Goal: Transaction & Acquisition: Book appointment/travel/reservation

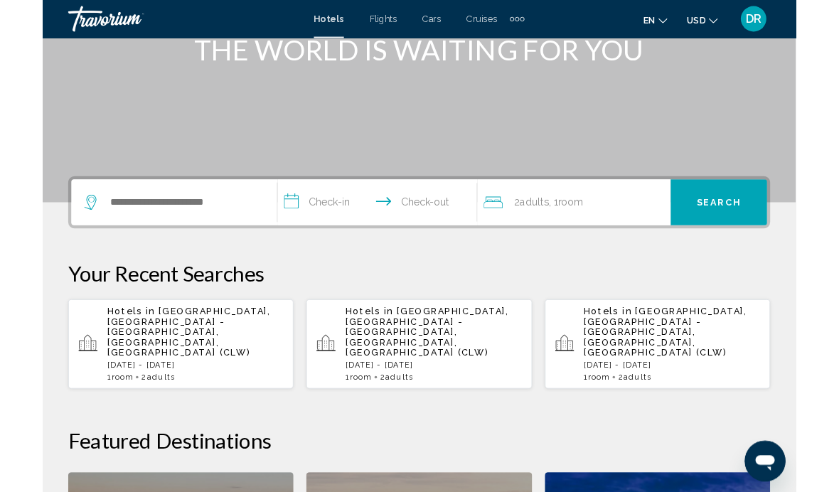
scroll to position [201, 0]
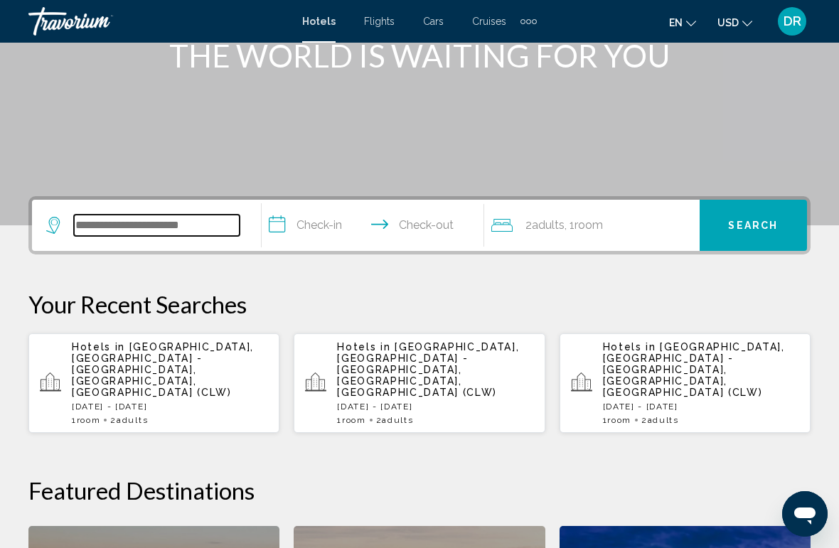
click at [143, 234] on input "Search widget" at bounding box center [157, 225] width 166 height 21
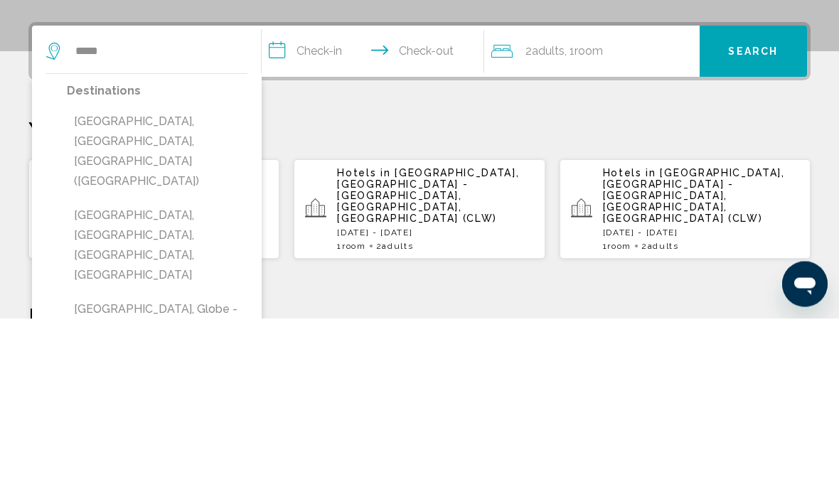
click at [199, 376] on button "[GEOGRAPHIC_DATA], [GEOGRAPHIC_DATA], [GEOGRAPHIC_DATA], [GEOGRAPHIC_DATA]" at bounding box center [157, 419] width 181 height 87
type input "**********"
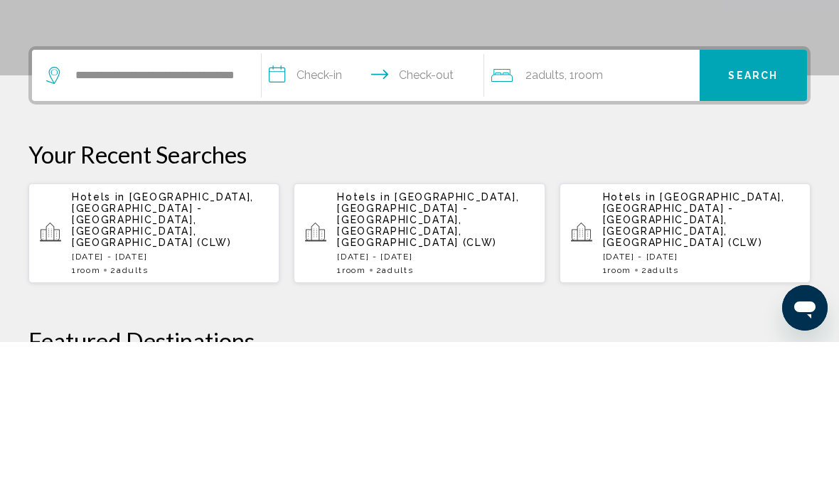
click at [331, 200] on input "**********" at bounding box center [376, 227] width 228 height 55
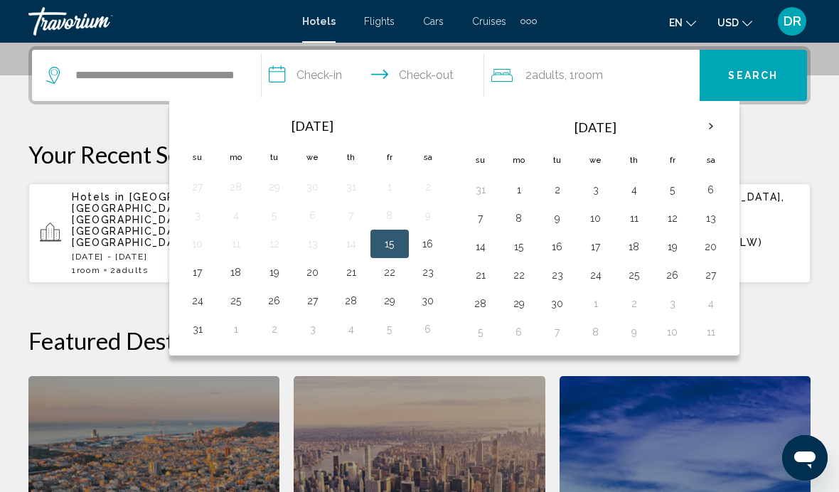
click at [392, 245] on button "15" at bounding box center [389, 244] width 23 height 20
click at [197, 271] on button "17" at bounding box center [197, 272] width 23 height 20
type input "**********"
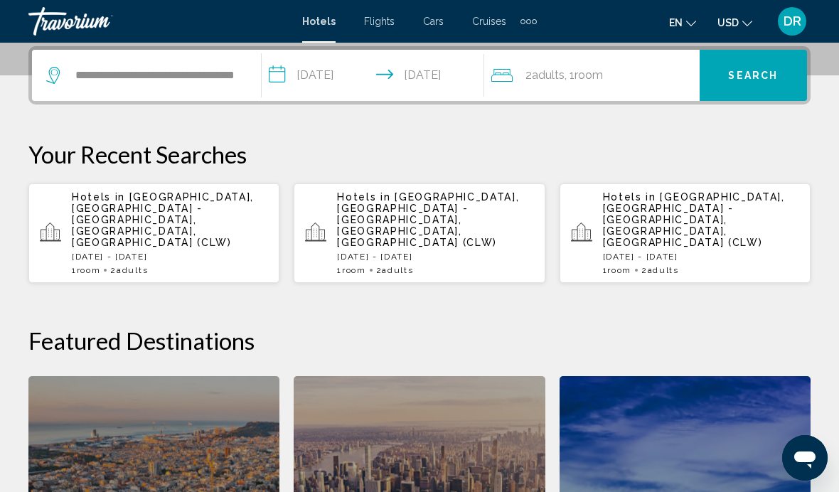
click at [624, 78] on div "2 Adult Adults , 1 Room rooms" at bounding box center [595, 75] width 208 height 20
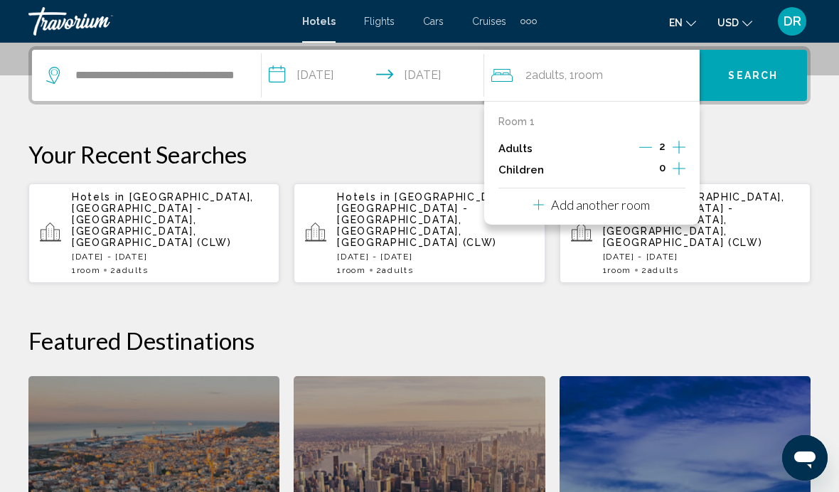
click at [631, 205] on p "Add another room" at bounding box center [600, 205] width 99 height 16
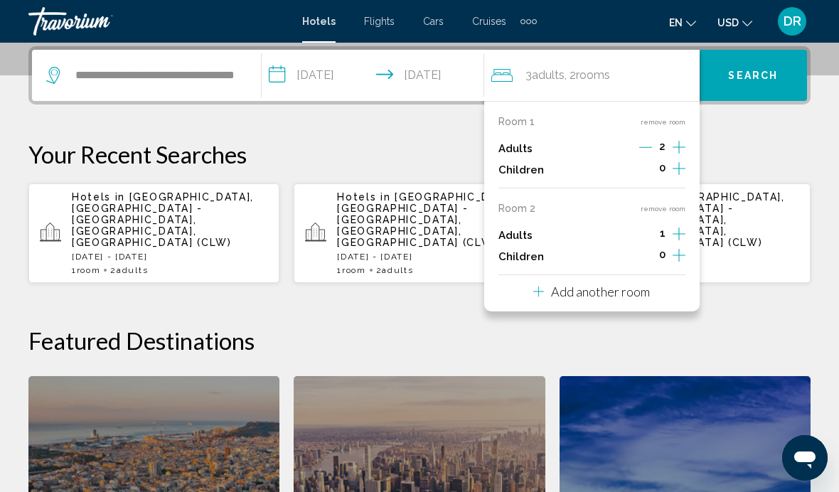
click at [688, 224] on div "Room 1 remove room Adults 2 Children 0 Room 2 remove room Adults 1 Children 0 A…" at bounding box center [591, 206] width 215 height 210
click at [684, 154] on icon "Increment adults" at bounding box center [679, 147] width 13 height 13
click at [756, 147] on p "Your Recent Searches" at bounding box center [419, 154] width 782 height 28
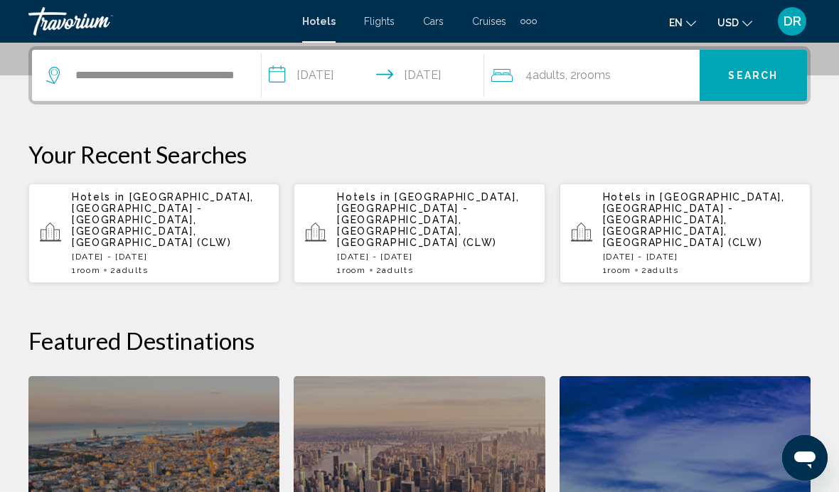
click at [751, 78] on span "Search" at bounding box center [753, 75] width 50 height 11
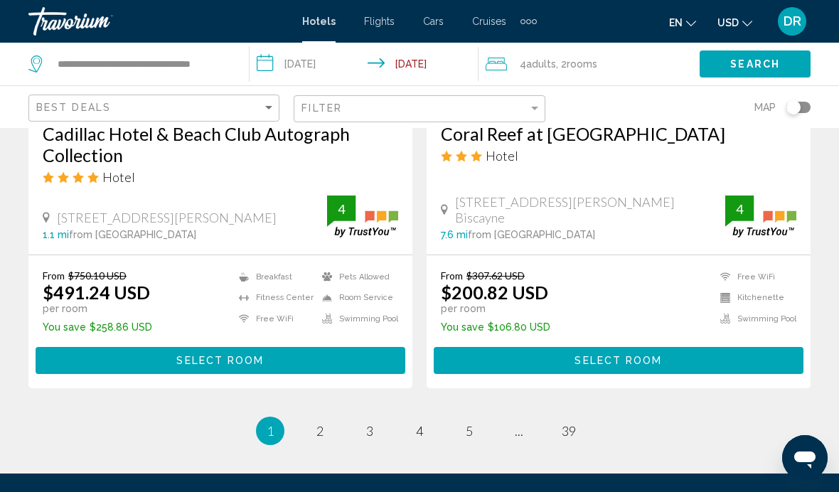
scroll to position [2958, 0]
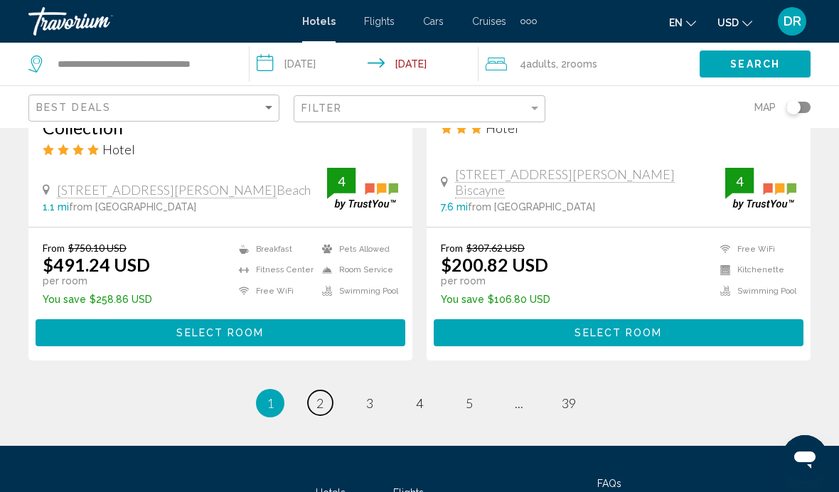
click at [316, 392] on link "page 2" at bounding box center [320, 402] width 25 height 25
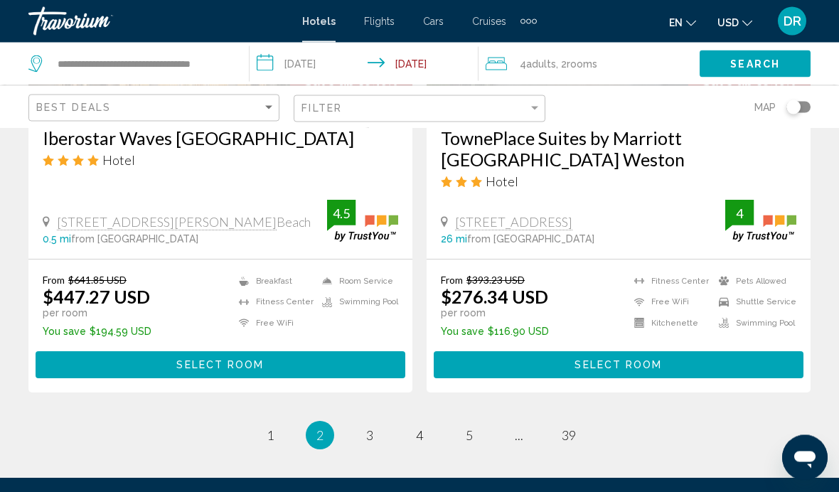
scroll to position [2916, 0]
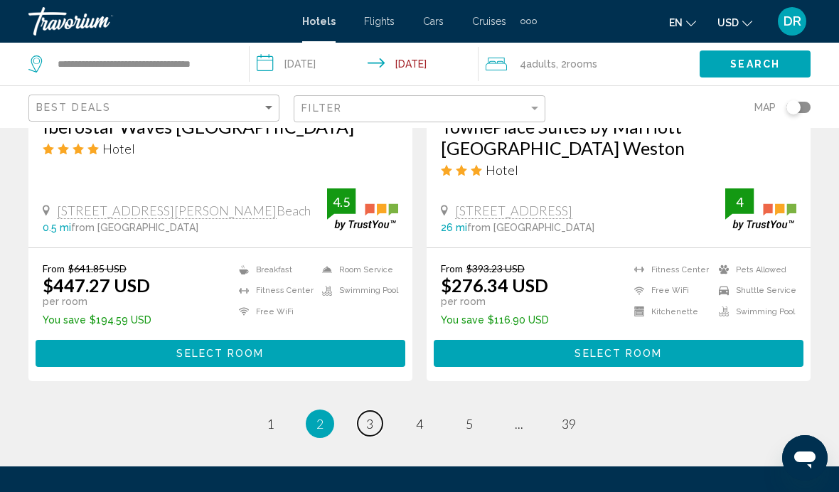
click at [371, 416] on span "3" at bounding box center [369, 424] width 7 height 16
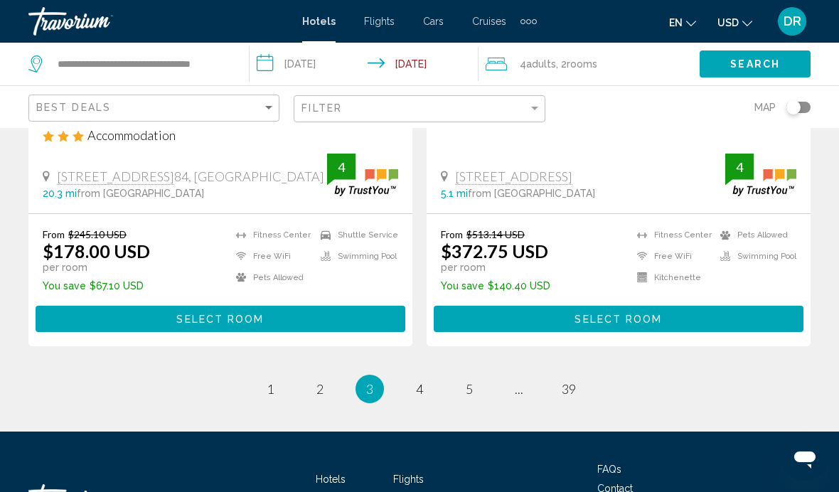
scroll to position [2983, 0]
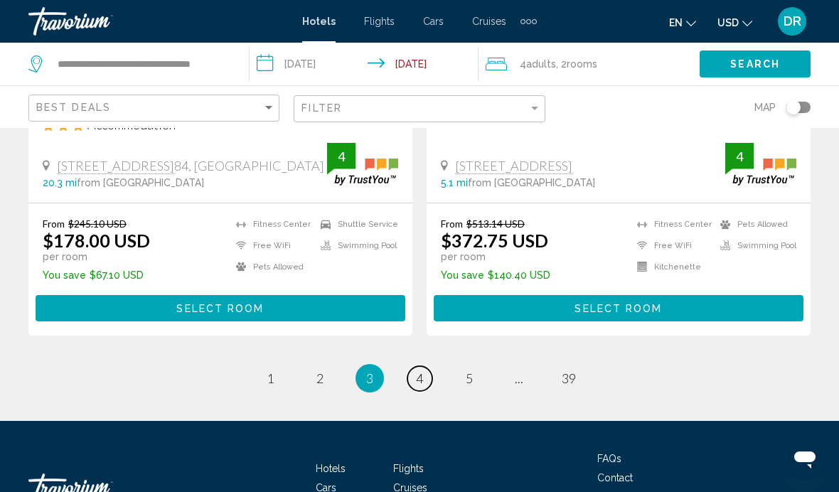
click at [416, 370] on span "4" at bounding box center [419, 378] width 7 height 16
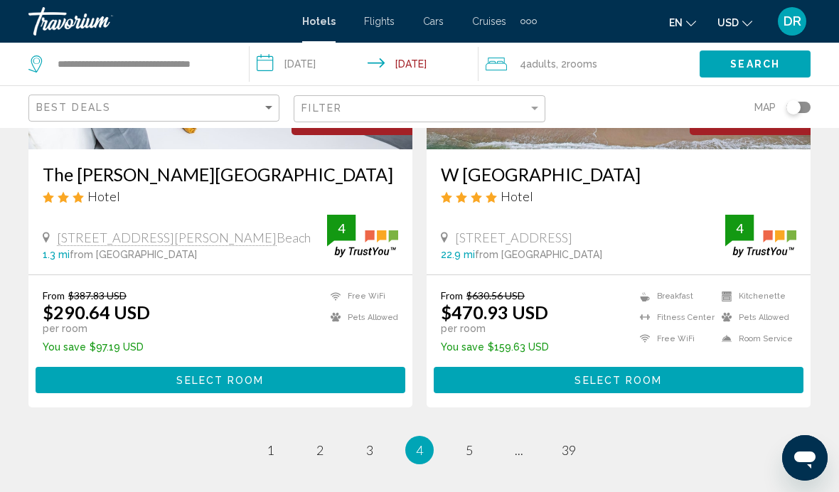
scroll to position [2941, 0]
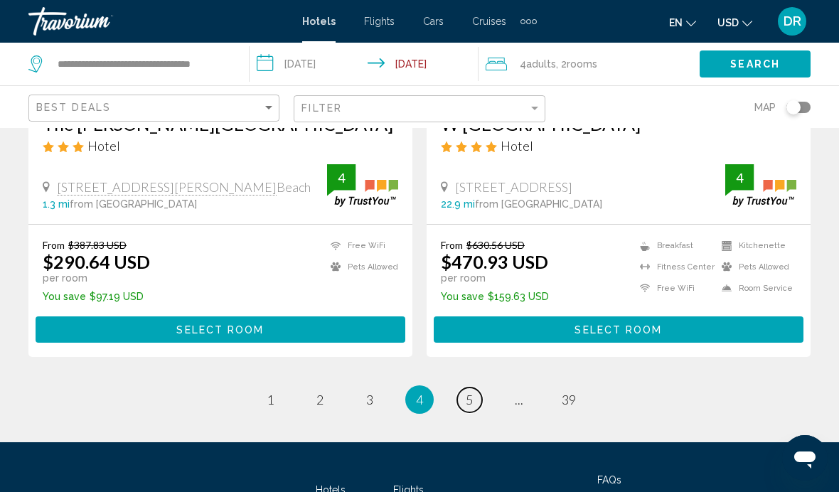
click at [467, 392] on span "5" at bounding box center [469, 400] width 7 height 16
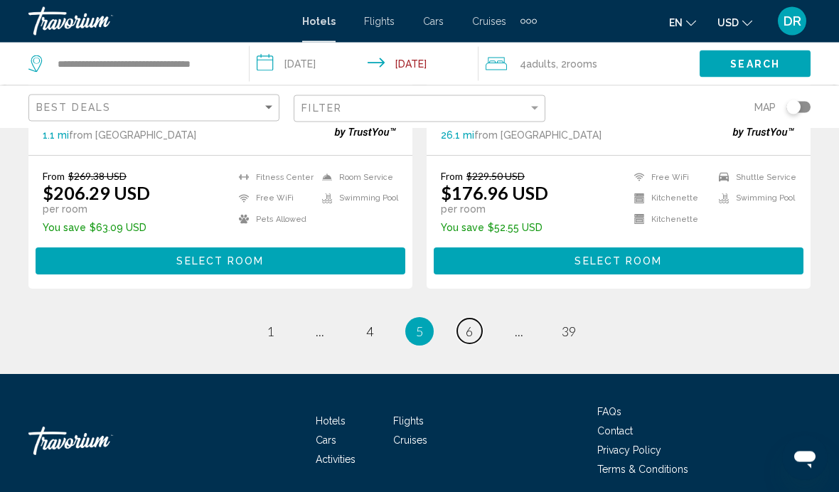
scroll to position [3020, 0]
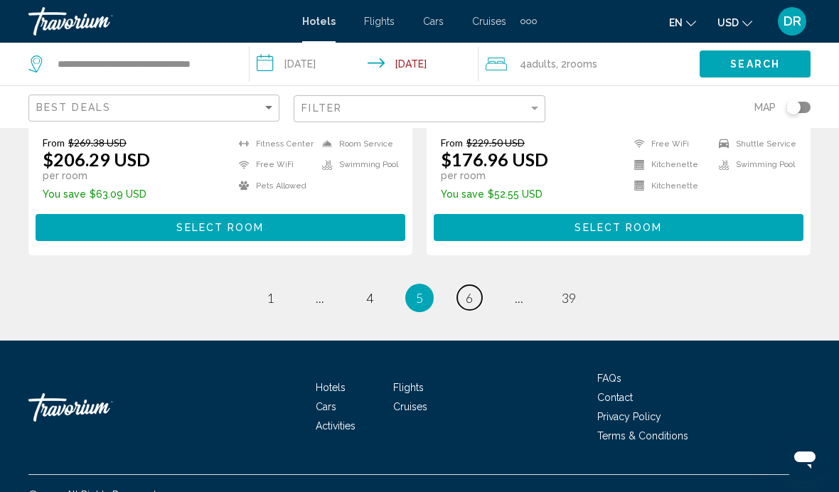
click at [471, 290] on span "6" at bounding box center [469, 298] width 7 height 16
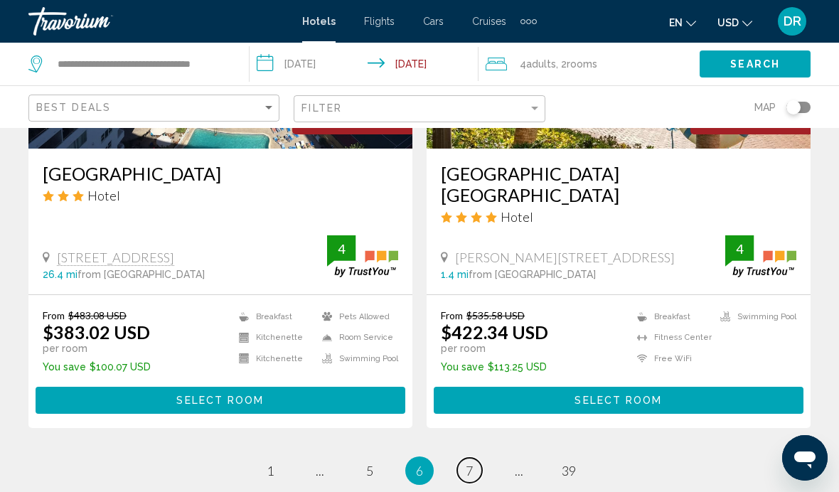
scroll to position [2900, 0]
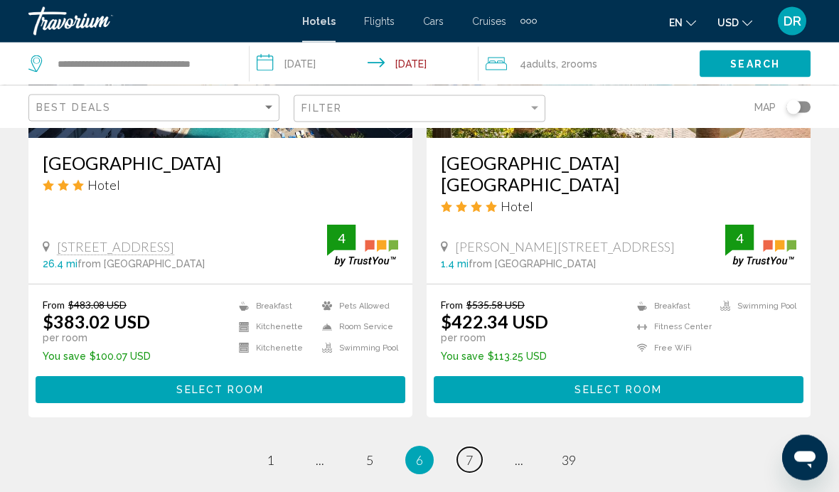
click at [470, 453] on span "7" at bounding box center [469, 461] width 7 height 16
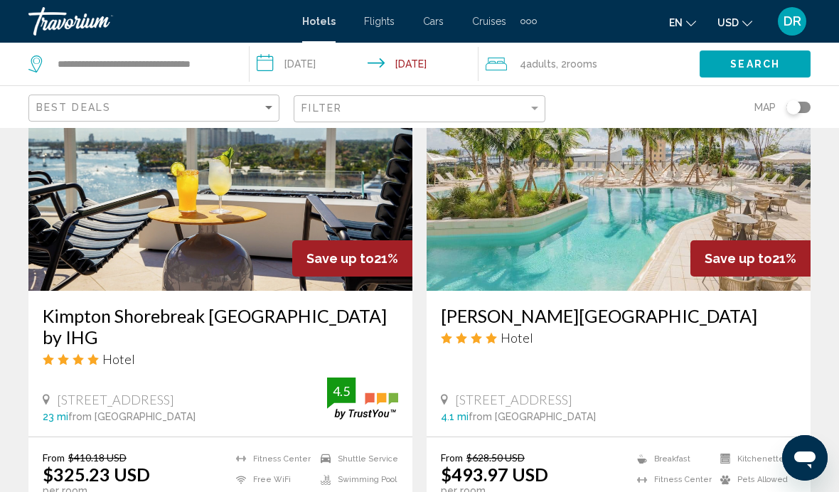
scroll to position [2737, 0]
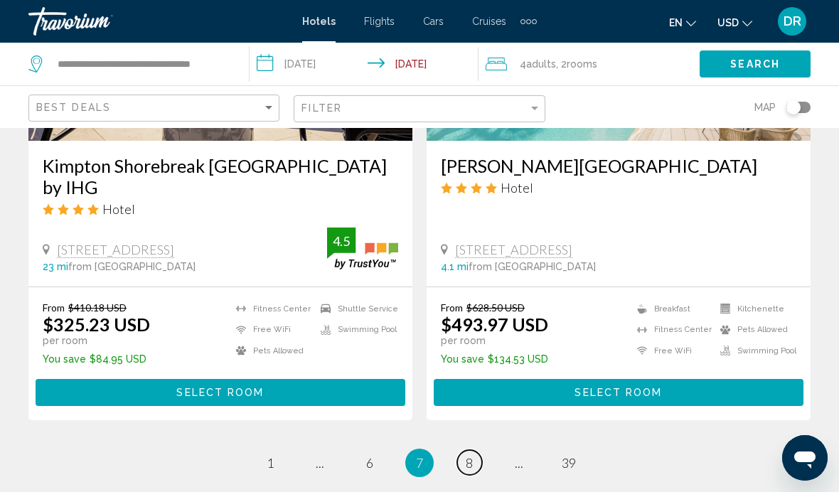
click at [469, 455] on span "8" at bounding box center [469, 463] width 7 height 16
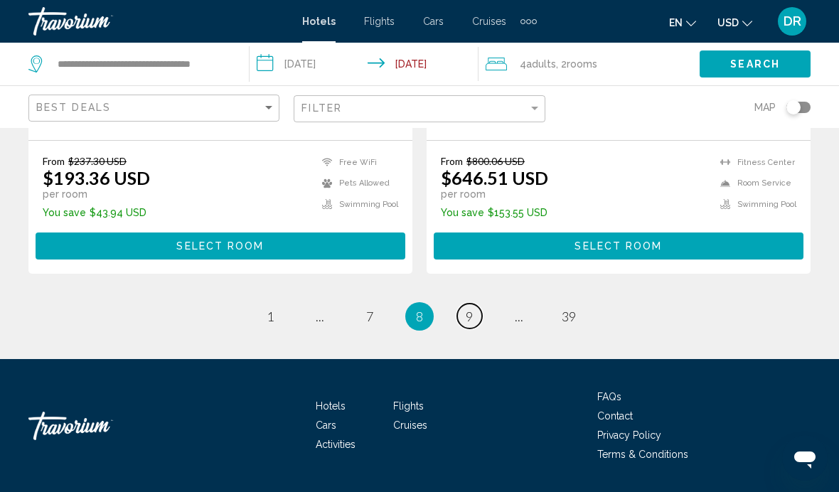
scroll to position [3026, 0]
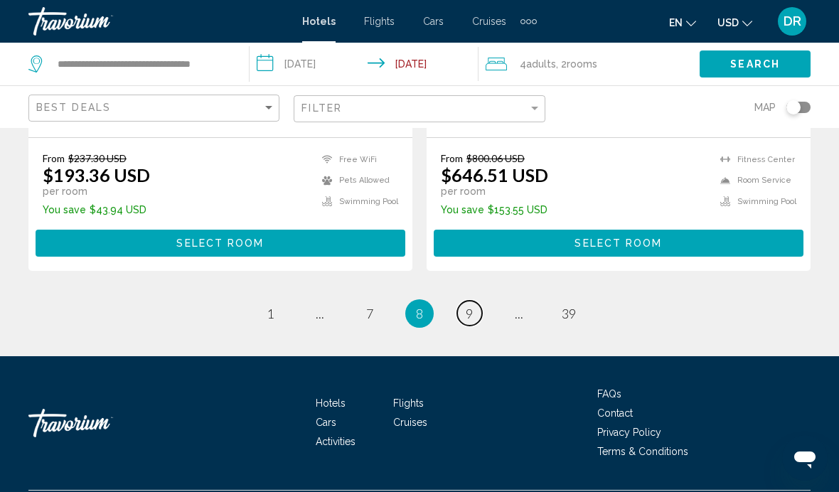
click at [478, 326] on link "page 9" at bounding box center [469, 313] width 25 height 25
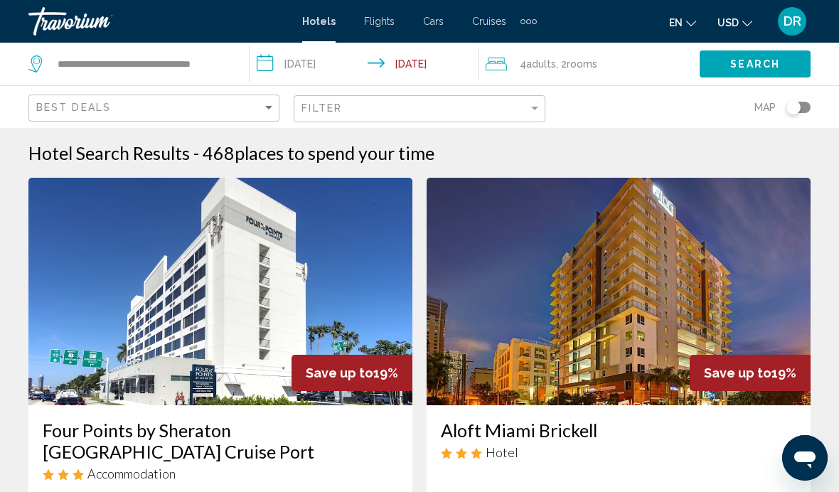
click at [764, 59] on span "Search" at bounding box center [755, 64] width 50 height 11
click at [751, 74] on button "Search" at bounding box center [755, 63] width 111 height 26
click at [791, 110] on div "Toggle map" at bounding box center [793, 107] width 14 height 14
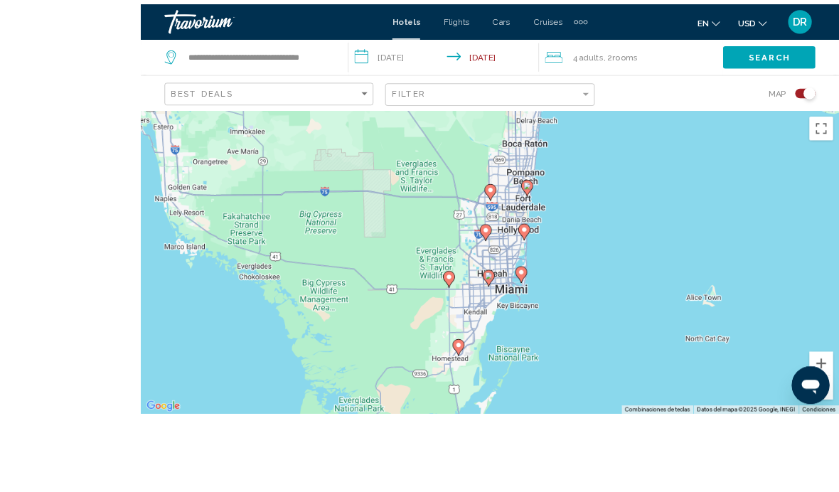
scroll to position [102, 0]
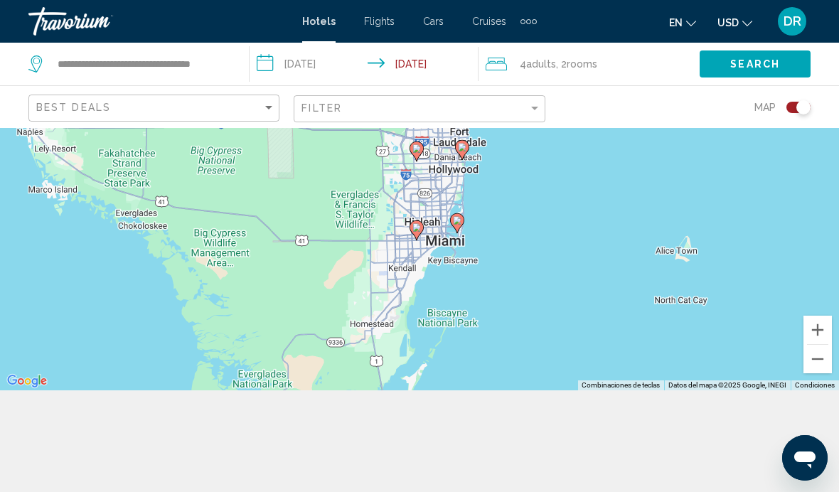
click at [803, 110] on div "Toggle map" at bounding box center [803, 107] width 14 height 14
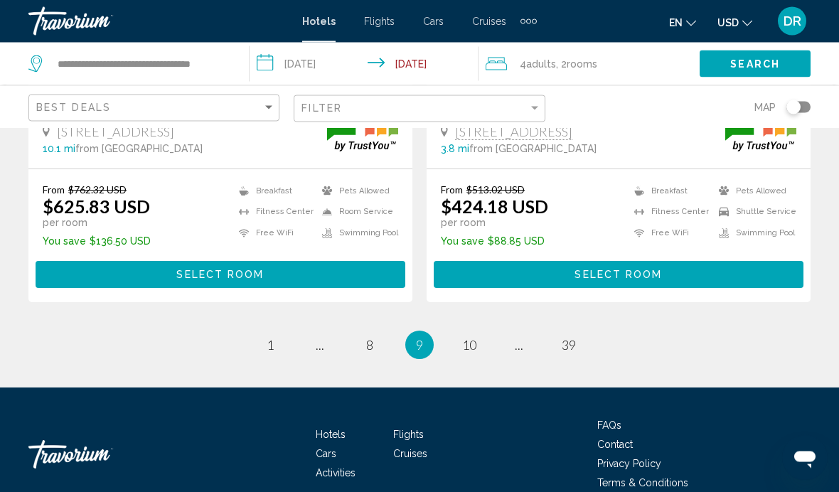
scroll to position [3005, 0]
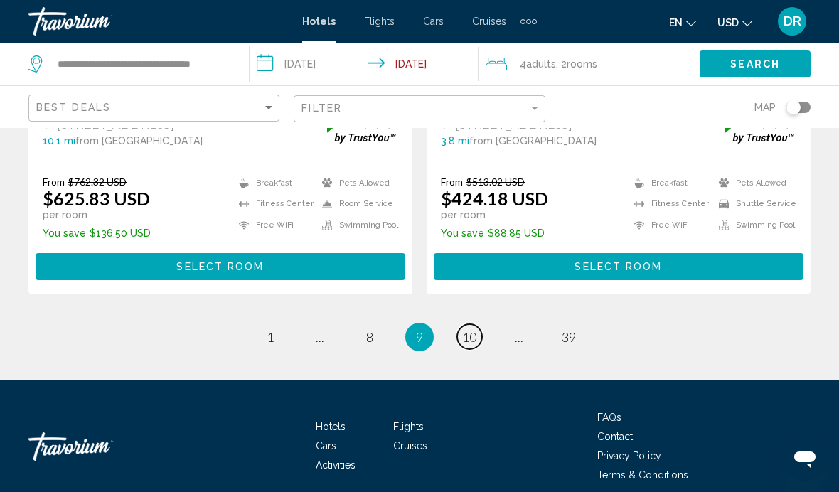
click at [471, 333] on span "10" at bounding box center [469, 337] width 14 height 16
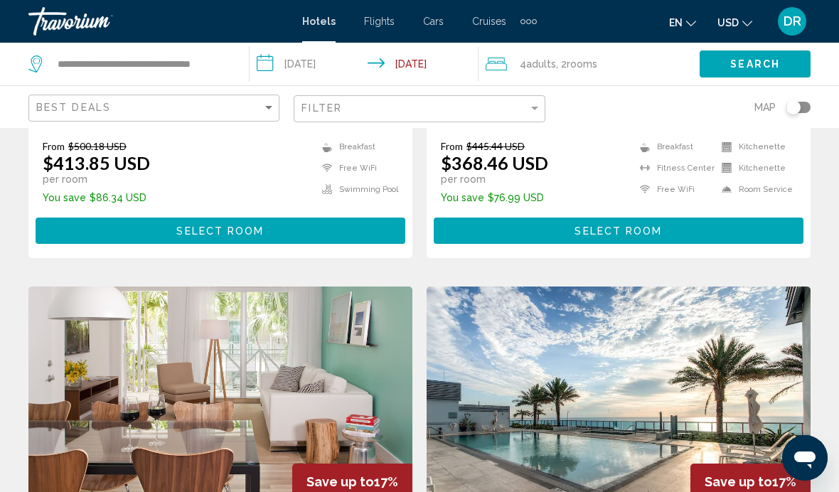
scroll to position [1453, 0]
